Goal: Transaction & Acquisition: Purchase product/service

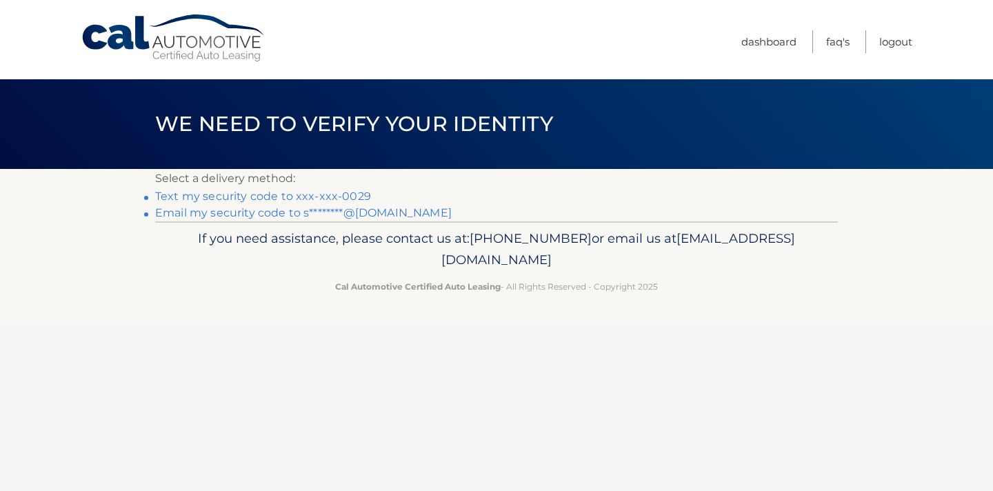
click at [303, 194] on link "Text my security code to xxx-xxx-0029" at bounding box center [263, 196] width 216 height 13
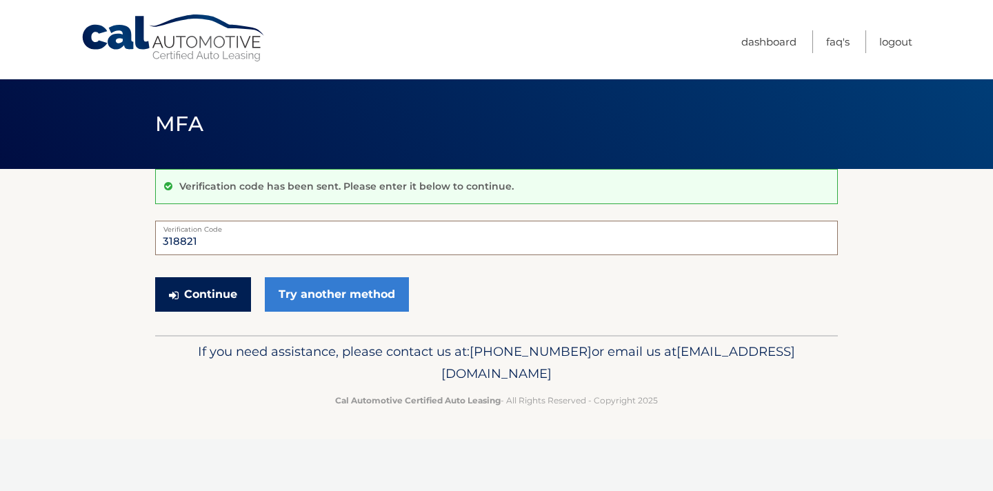
type input "318821"
click at [224, 298] on button "Continue" at bounding box center [203, 294] width 96 height 34
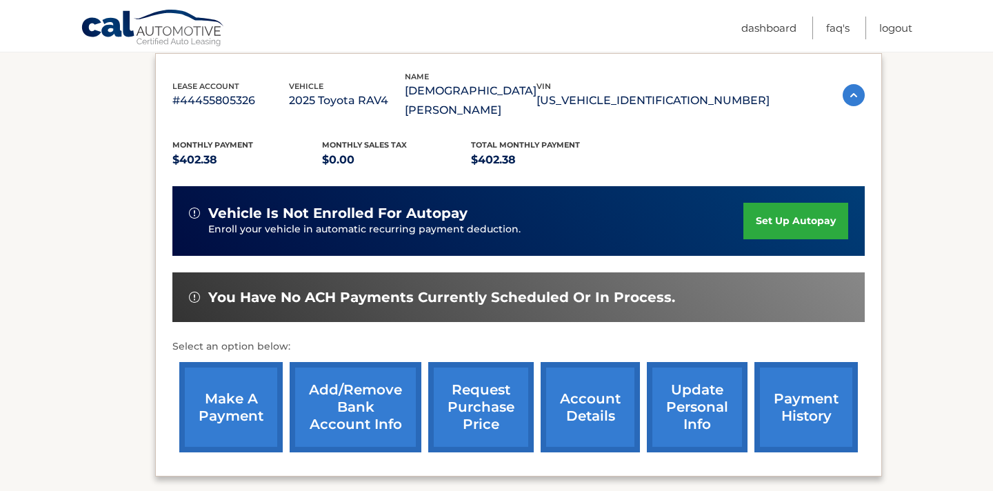
scroll to position [236, 0]
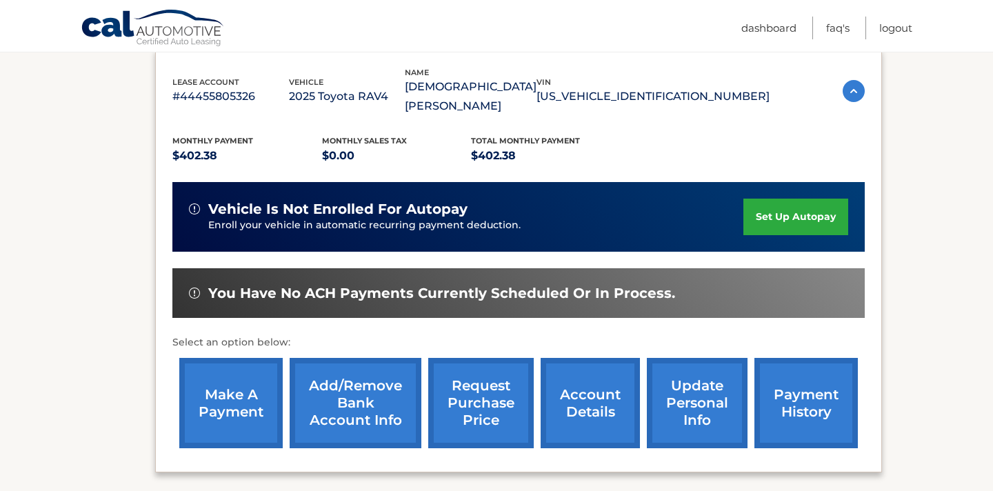
drag, startPoint x: 622, startPoint y: 87, endPoint x: 717, endPoint y: 92, distance: 95.3
click at [717, 92] on p "2T3P1RFV4SW509591" at bounding box center [652, 96] width 233 height 19
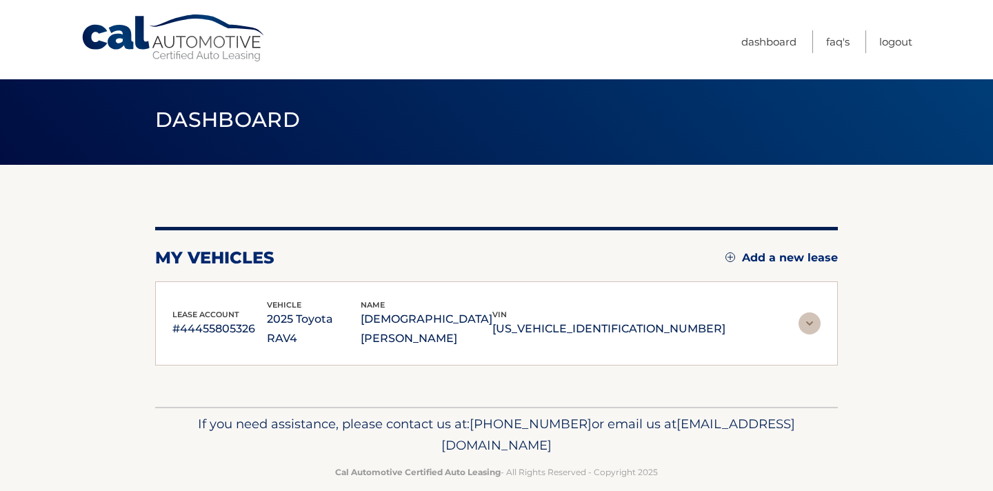
scroll to position [3, 0]
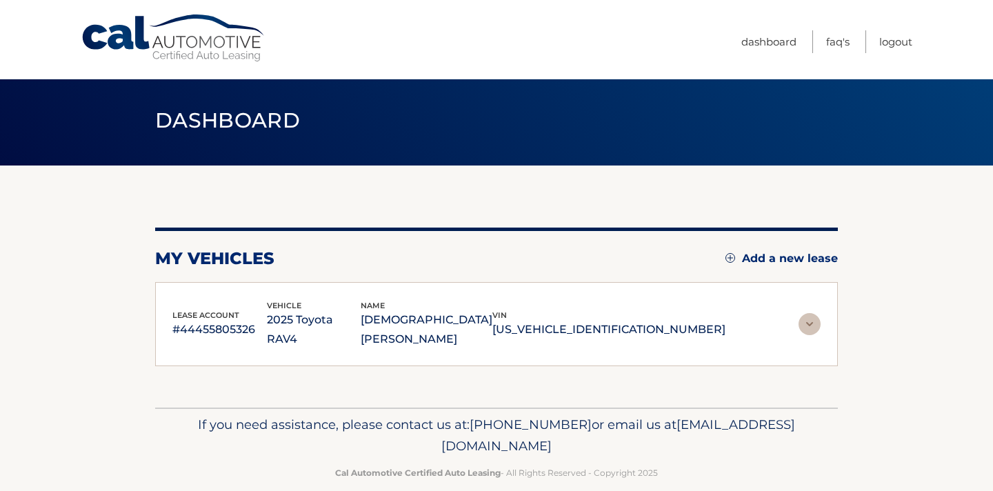
drag, startPoint x: 703, startPoint y: 315, endPoint x: 586, endPoint y: 309, distance: 117.4
click at [586, 309] on div "lease account #44455805326 vehicle 2025 Toyota RAV4 name SURAJ SETH vin 2T3P1RF…" at bounding box center [448, 324] width 553 height 50
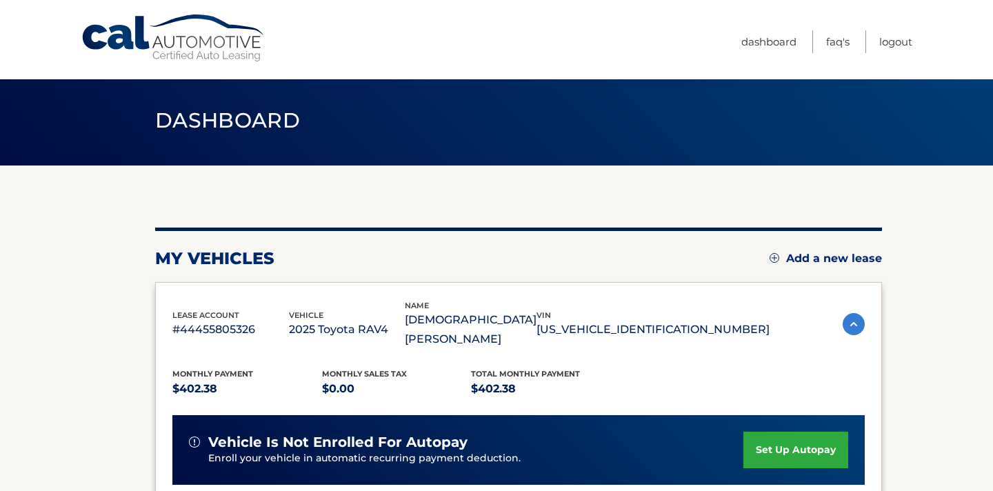
click at [645, 320] on p "2T3P1RFV4SW509591" at bounding box center [652, 329] width 233 height 19
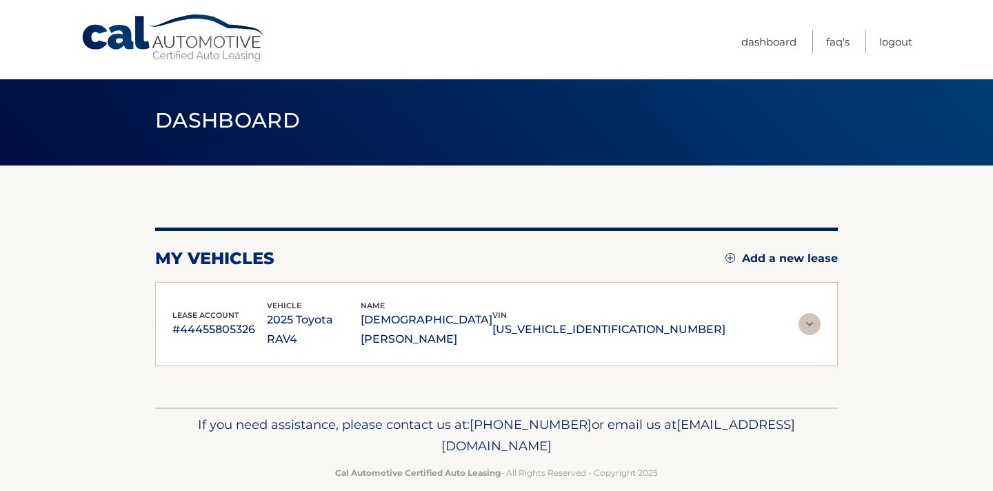
drag, startPoint x: 709, startPoint y: 319, endPoint x: 589, endPoint y: 321, distance: 120.0
click at [589, 321] on p "2T3P1RFV4SW509591" at bounding box center [608, 329] width 233 height 19
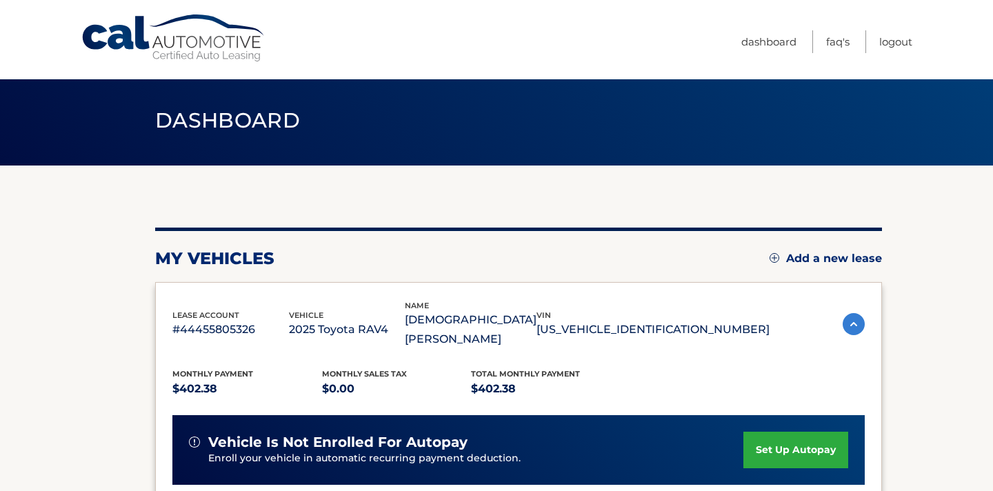
copy p "2T3P1RFV4SW509591"
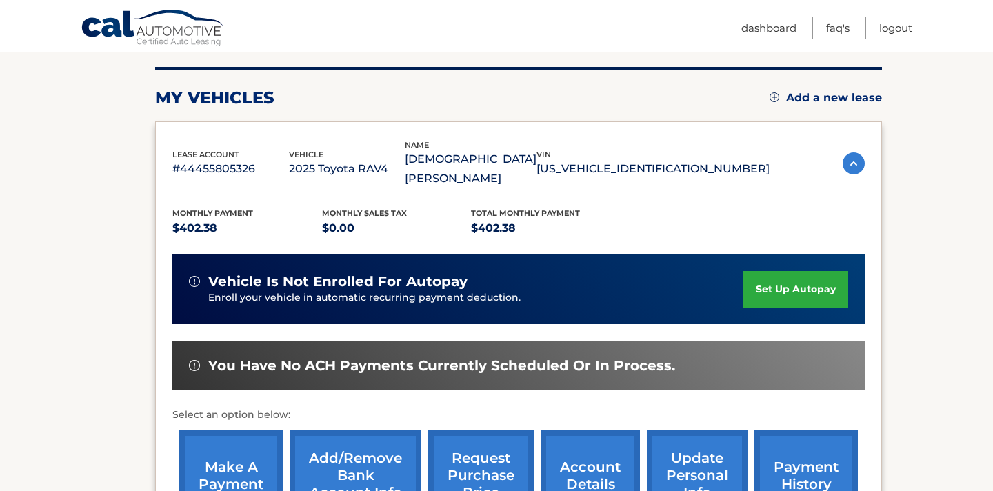
scroll to position [205, 0]
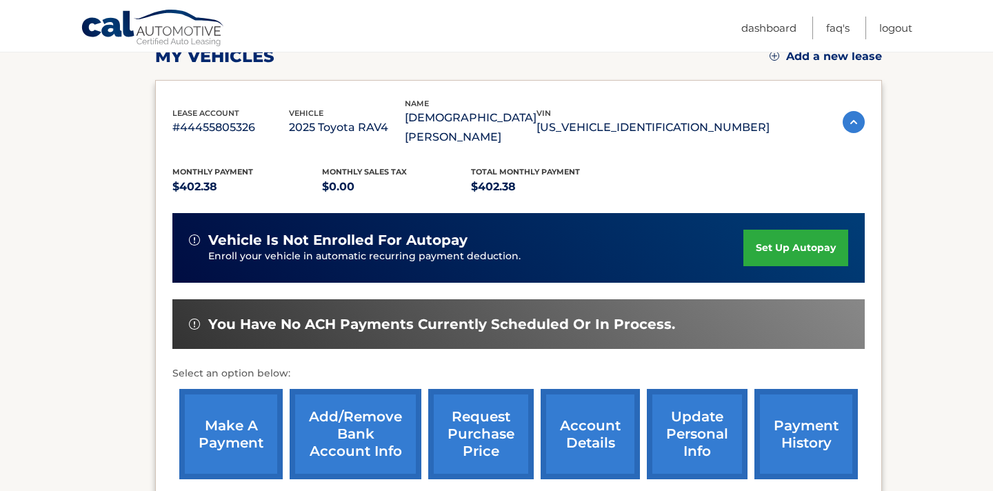
click at [248, 401] on link "make a payment" at bounding box center [230, 434] width 103 height 90
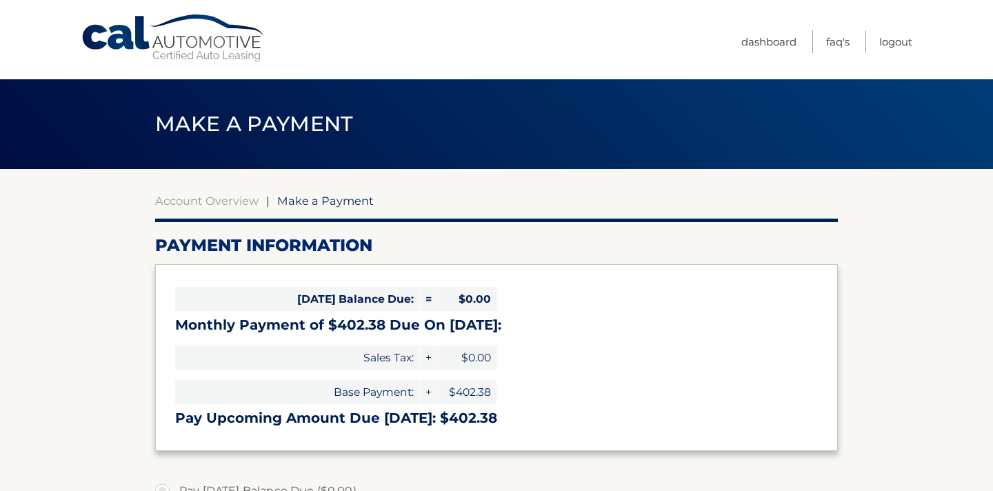
select select "ZTVjMjU0OWEtOWQwMC00ZmJkLWJhMWMtZjljM2I2NWEwM2Vj"
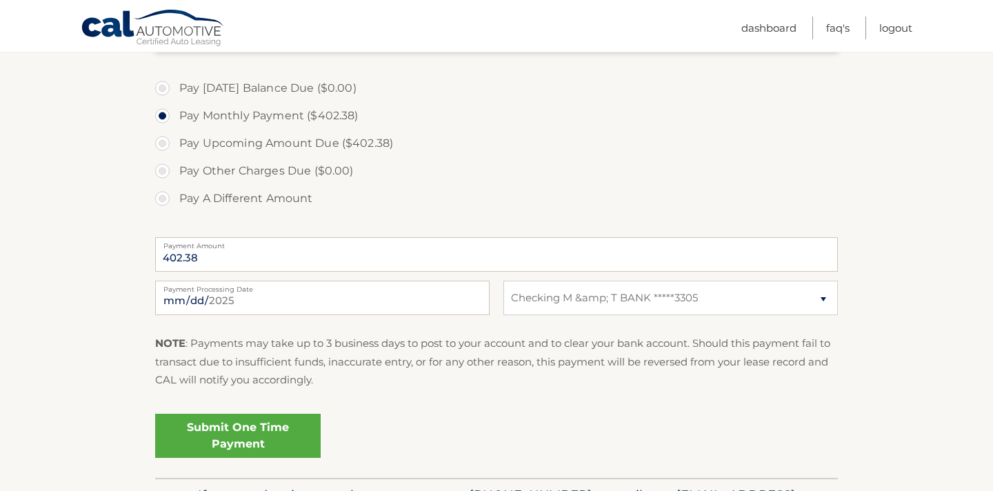
scroll to position [404, 0]
click at [291, 425] on link "Submit One Time Payment" at bounding box center [237, 434] width 165 height 44
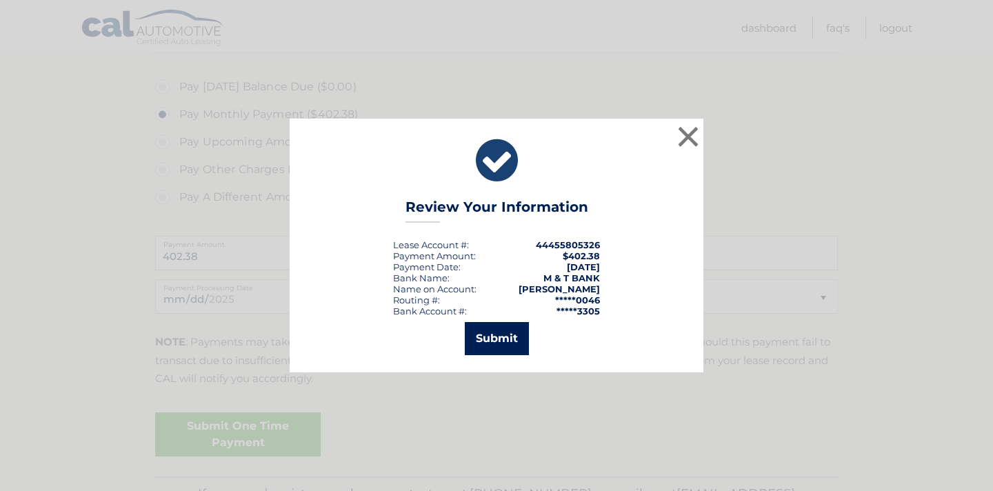
click at [509, 344] on button "Submit" at bounding box center [497, 338] width 64 height 33
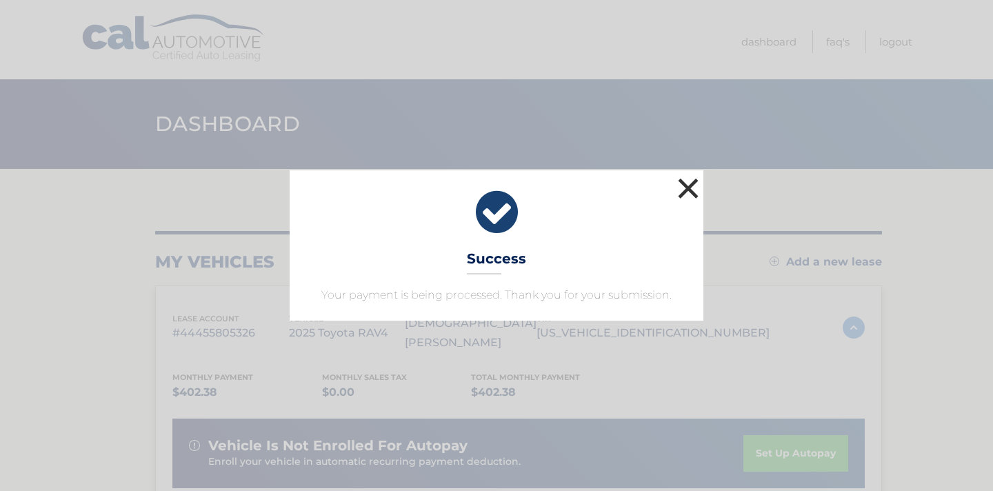
click at [687, 179] on button "×" at bounding box center [688, 188] width 28 height 28
